Goal: Register for event/course: Sign up to attend an event or enroll in a course

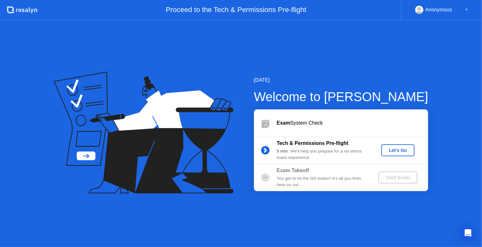
click at [403, 151] on div "Let's Go" at bounding box center [398, 150] width 28 height 5
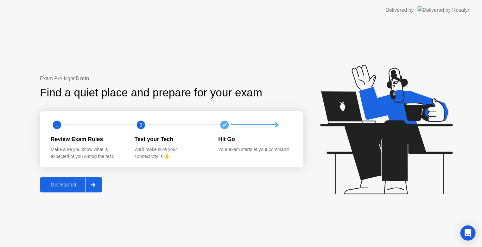
click at [71, 182] on div "Get Started" at bounding box center [63, 185] width 43 height 6
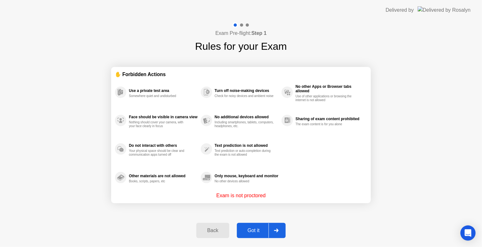
click at [425, 229] on div "Exam Pre-flight: Step 1 Rules for your Exam ✋ Forbidden Actions Use a private t…" at bounding box center [241, 133] width 482 height 226
click at [252, 235] on button "Got it" at bounding box center [261, 230] width 49 height 15
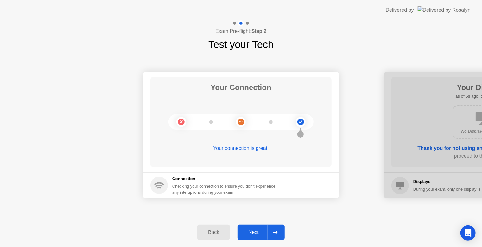
click at [251, 232] on div "Next" at bounding box center [253, 232] width 28 height 6
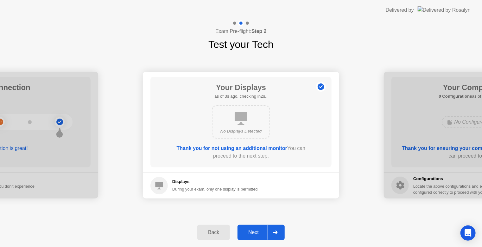
click at [250, 229] on div "Next" at bounding box center [253, 232] width 28 height 6
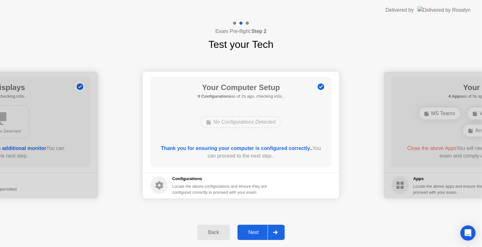
click at [349, 228] on div "Back Next" at bounding box center [241, 231] width 482 height 29
click at [255, 235] on div "Next" at bounding box center [253, 232] width 28 height 6
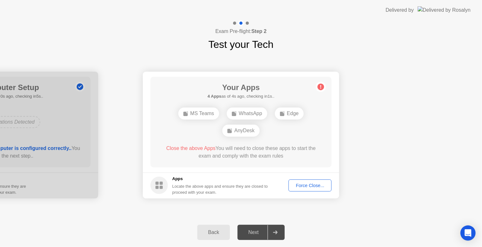
click at [308, 184] on div "Force Close..." at bounding box center [310, 185] width 39 height 5
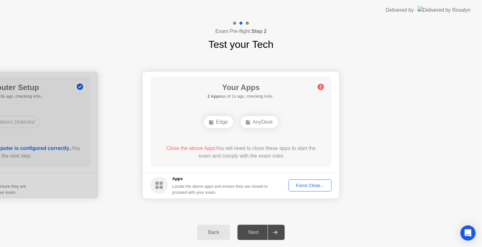
click at [304, 186] on div "Force Close..." at bounding box center [310, 185] width 39 height 5
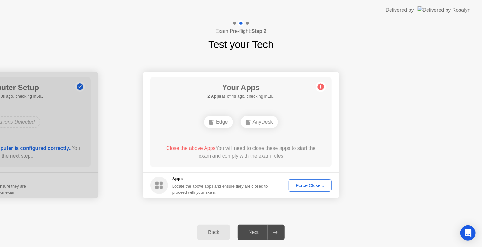
click at [305, 189] on button "Force Close..." at bounding box center [309, 185] width 43 height 12
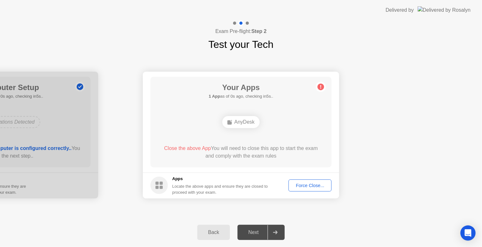
click at [222, 119] on div "AnyDesk" at bounding box center [240, 121] width 145 height 17
click at [320, 88] on circle at bounding box center [321, 86] width 7 height 7
click at [317, 183] on div "Force Close..." at bounding box center [310, 185] width 39 height 5
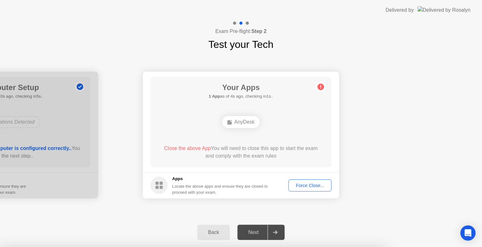
click at [291, 246] on div at bounding box center [241, 247] width 482 height 0
click at [242, 246] on div at bounding box center [241, 247] width 482 height 0
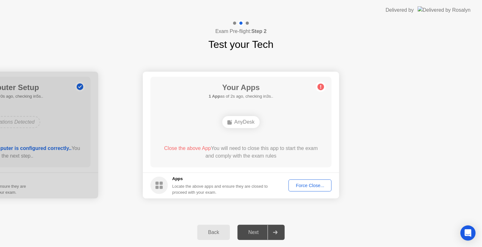
click at [179, 148] on span "Close the above App" at bounding box center [187, 147] width 47 height 5
click at [238, 122] on div "AnyDesk" at bounding box center [240, 122] width 37 height 12
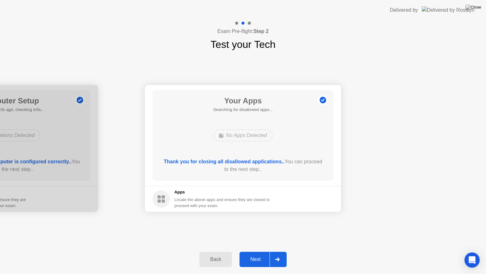
click at [249, 246] on div "Next" at bounding box center [256, 259] width 28 height 6
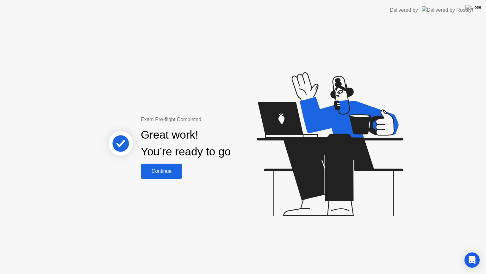
click at [165, 169] on div "Continue" at bounding box center [162, 171] width 38 height 6
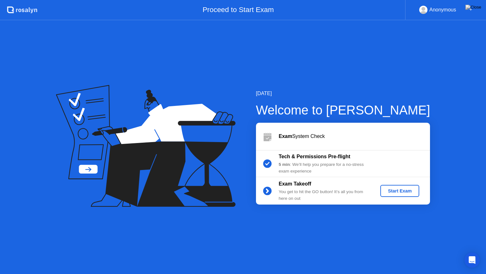
click at [401, 191] on div "Start Exam" at bounding box center [400, 190] width 34 height 5
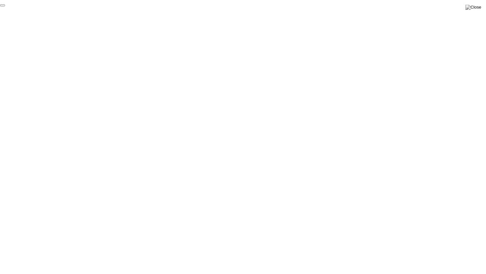
click div "End Proctoring Session"
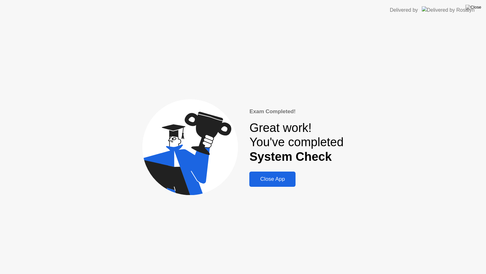
click at [283, 180] on div "Close App" at bounding box center [272, 179] width 42 height 6
